Goal: Information Seeking & Learning: Learn about a topic

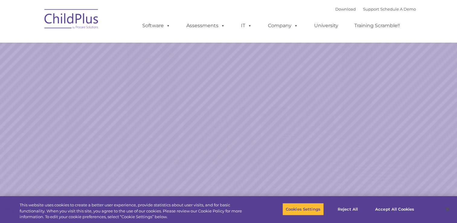
select select "MEDIUM"
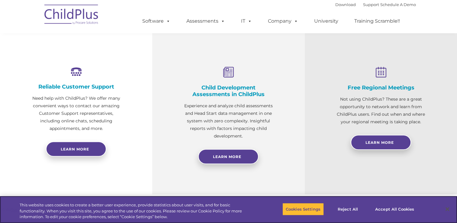
scroll to position [206, 0]
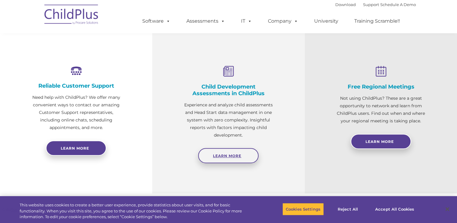
click at [235, 158] on link "Learn More" at bounding box center [228, 155] width 60 height 15
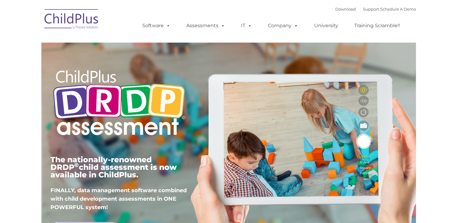
type input ""
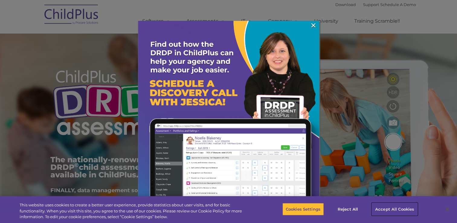
click at [377, 209] on button "Accept All Cookies" at bounding box center [394, 208] width 46 height 13
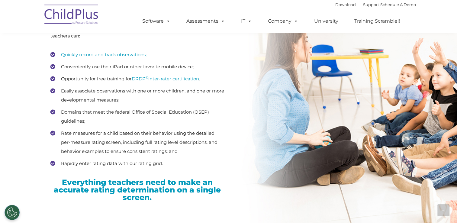
scroll to position [832, 0]
click at [180, 79] on link "DRDP © inter-rater certification" at bounding box center [165, 79] width 67 height 6
